Goal: Navigation & Orientation: Go to known website

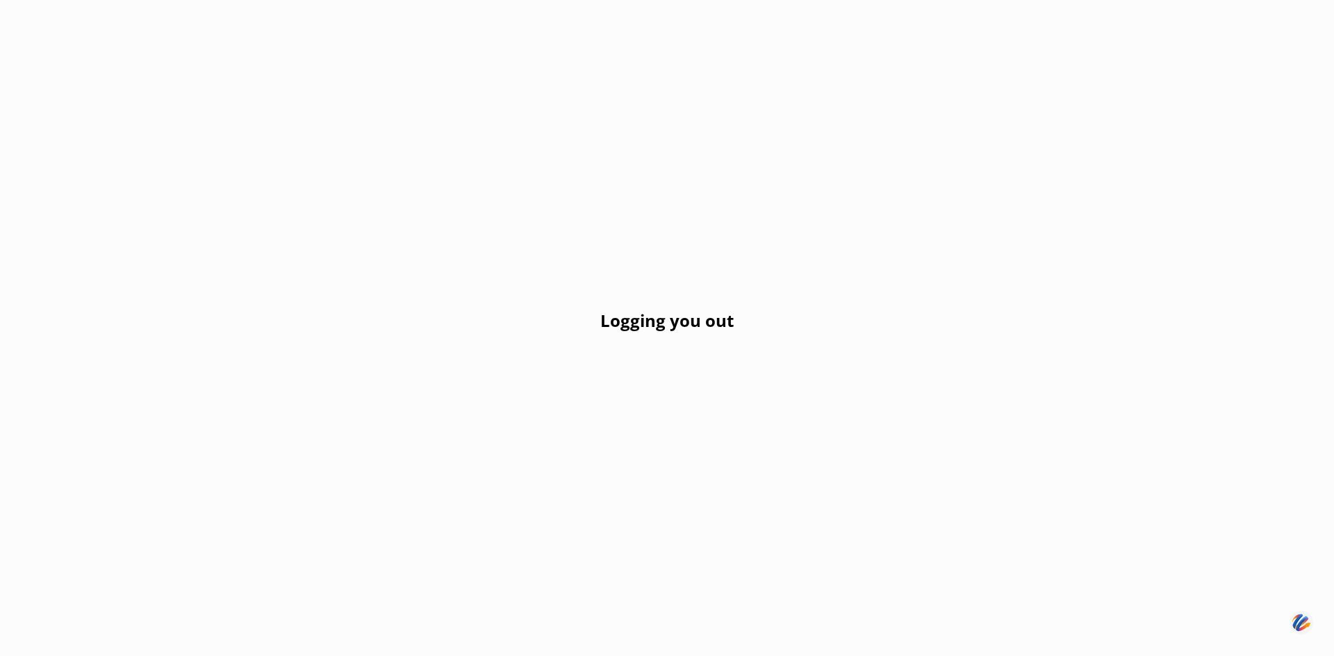
click at [752, 448] on div "Logging you out" at bounding box center [667, 328] width 1334 height 656
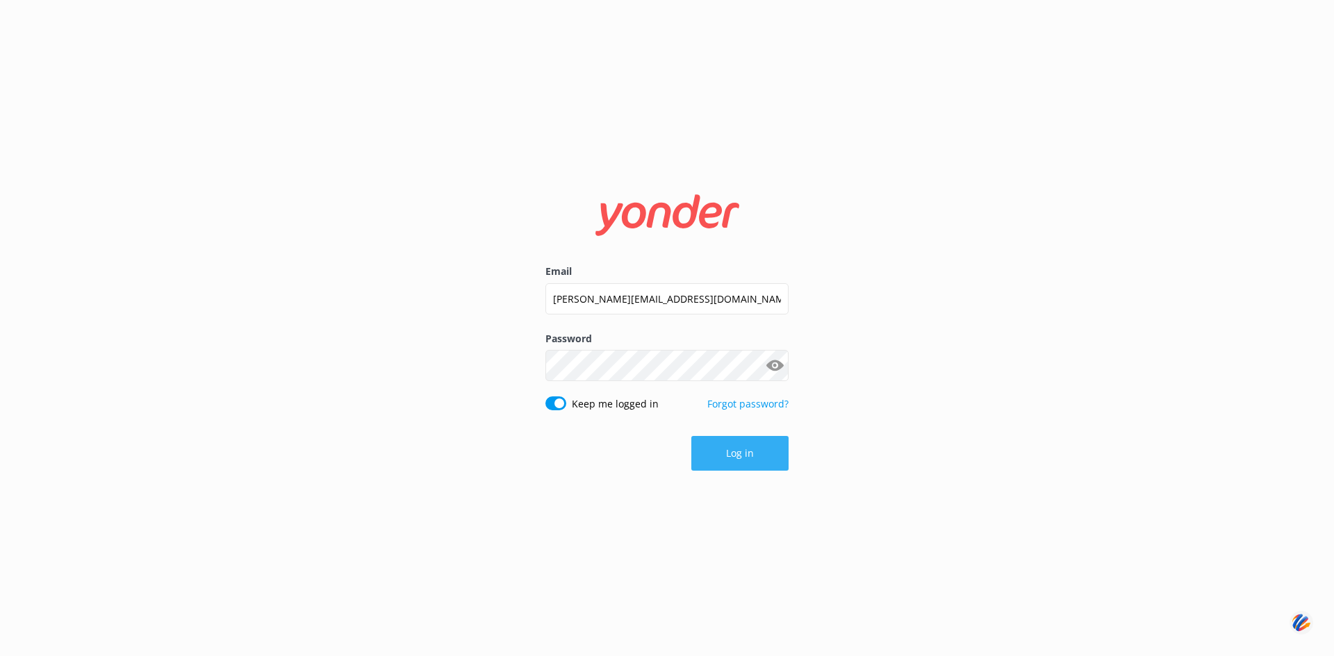
click at [728, 454] on button "Log in" at bounding box center [739, 453] width 97 height 35
